Goal: Find contact information

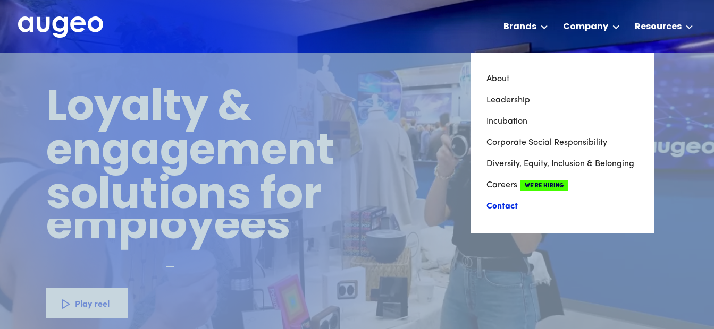
click at [509, 208] on link "Contact" at bounding box center [562, 206] width 152 height 21
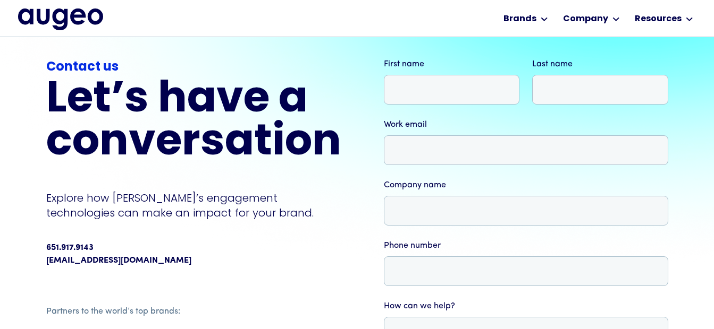
scroll to position [75, 0]
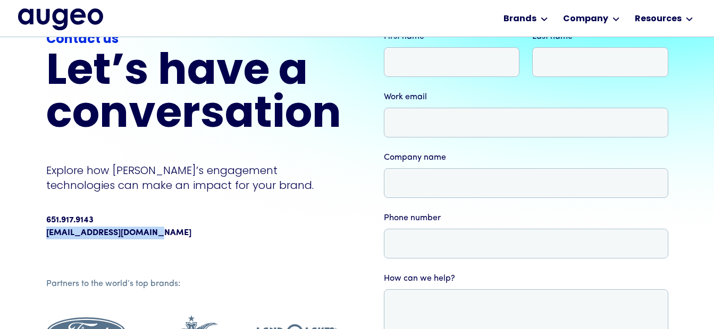
drag, startPoint x: 165, startPoint y: 233, endPoint x: 45, endPoint y: 247, distance: 120.9
click at [45, 247] on div "Contact us Let’s have a conversation Explore how Augeo’s engagement technologie…" at bounding box center [357, 234] width 714 height 544
copy link "[EMAIL_ADDRESS][DOMAIN_NAME]"
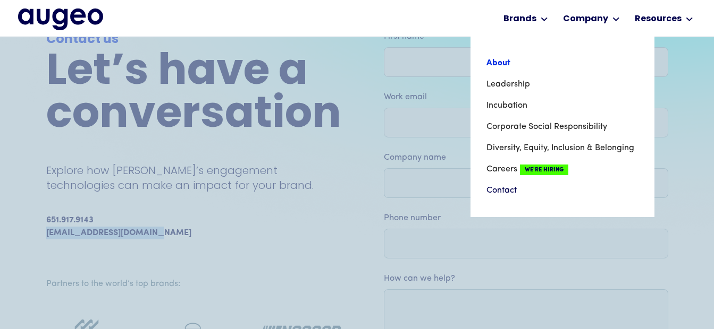
click at [495, 59] on link "About" at bounding box center [562, 63] width 152 height 21
